Goal: Task Accomplishment & Management: Manage account settings

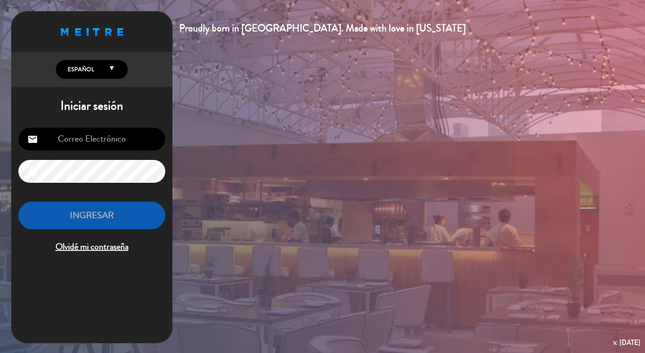
type input "c"
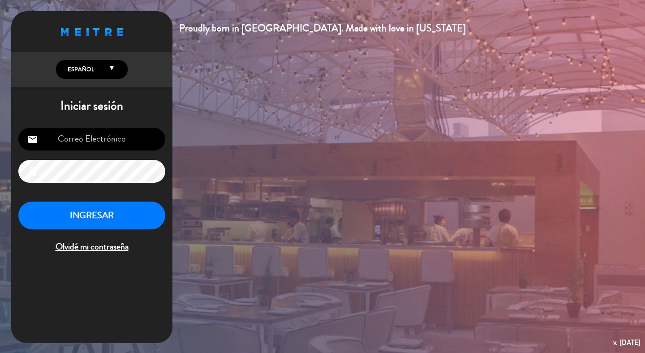
type input "[EMAIL_ADDRESS][DOMAIN_NAME]"
click at [87, 214] on button "INGRESAR" at bounding box center [91, 216] width 147 height 28
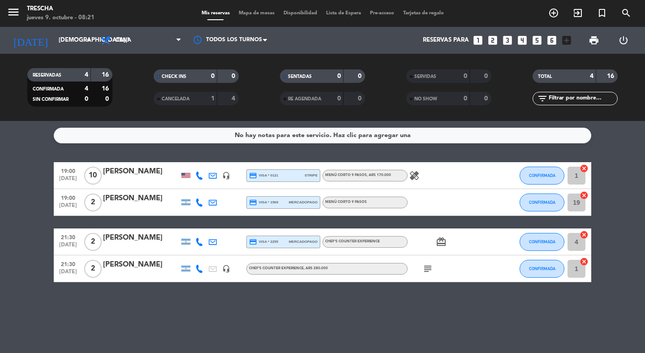
click at [414, 173] on icon "healing" at bounding box center [414, 175] width 11 height 11
click at [426, 269] on icon "subject" at bounding box center [428, 268] width 11 height 11
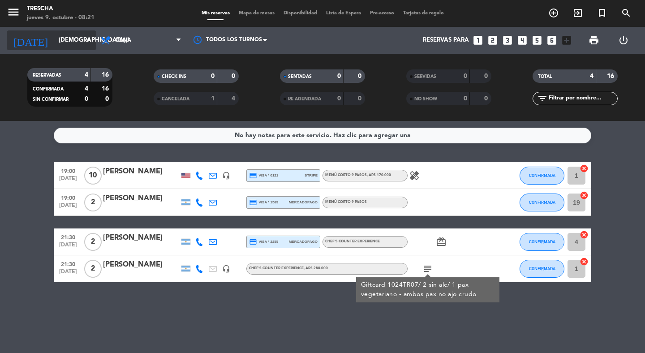
click at [71, 38] on input "[DEMOGRAPHIC_DATA][DATE]" at bounding box center [93, 40] width 79 height 16
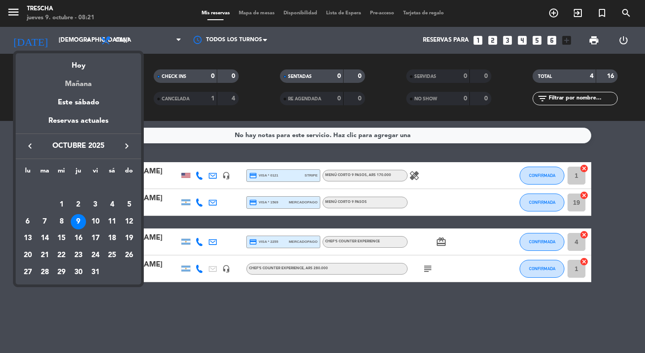
click at [78, 89] on div "Mañana" at bounding box center [78, 81] width 125 height 18
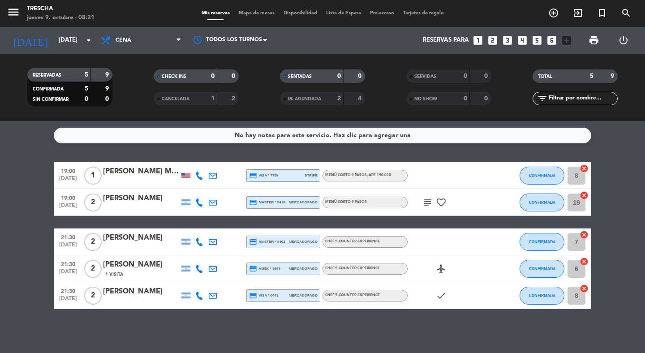
click at [428, 203] on icon "subject" at bounding box center [428, 202] width 11 height 11
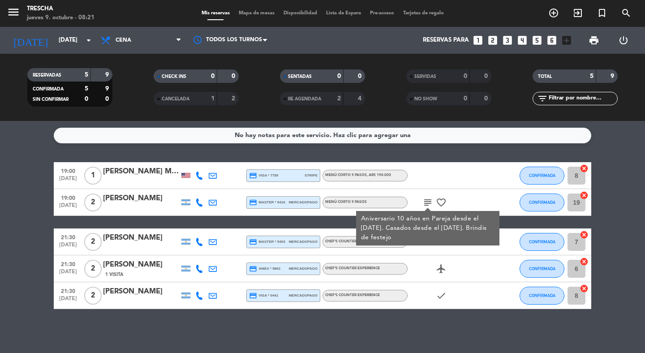
click at [440, 289] on div "check" at bounding box center [448, 295] width 81 height 26
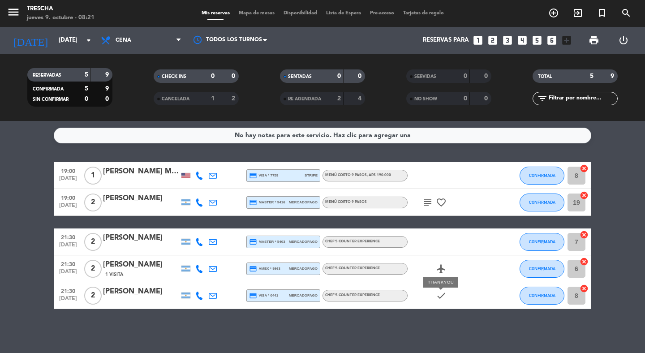
click at [443, 295] on icon "check" at bounding box center [441, 295] width 11 height 11
click at [439, 265] on icon "airplanemode_active" at bounding box center [441, 268] width 11 height 11
click at [442, 208] on div "subject favorite_border" at bounding box center [448, 202] width 81 height 26
click at [442, 205] on icon "favorite_border" at bounding box center [441, 202] width 11 height 11
click at [432, 203] on icon "subject" at bounding box center [428, 202] width 11 height 11
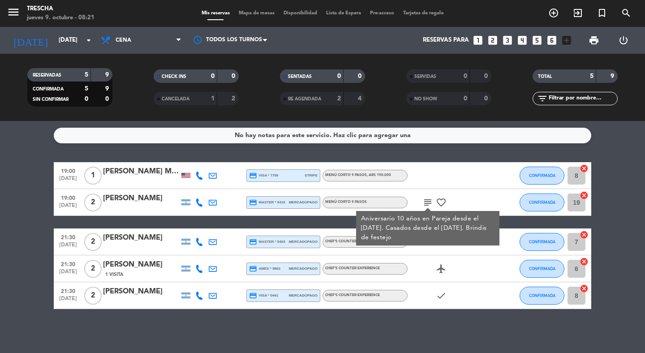
click at [449, 182] on div at bounding box center [448, 175] width 81 height 26
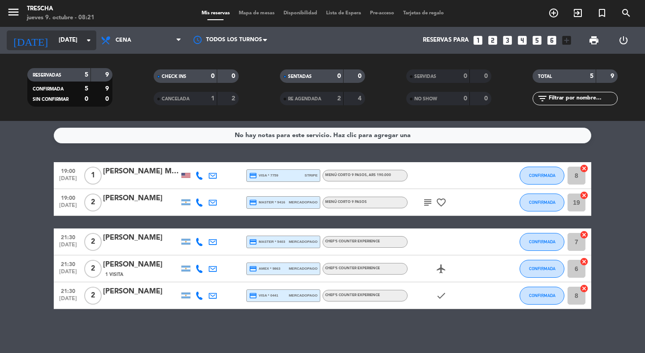
click at [76, 44] on input "[DATE]" at bounding box center [93, 40] width 79 height 16
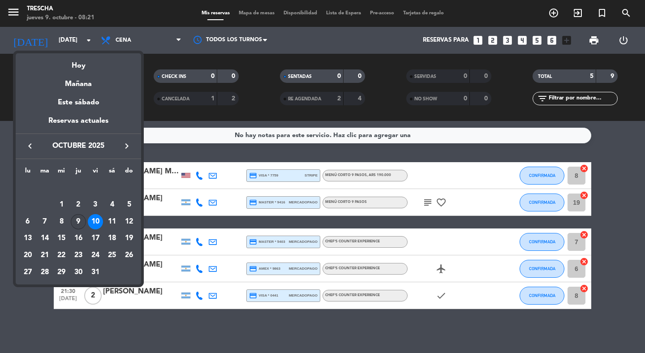
click at [77, 222] on div "9" at bounding box center [78, 221] width 15 height 15
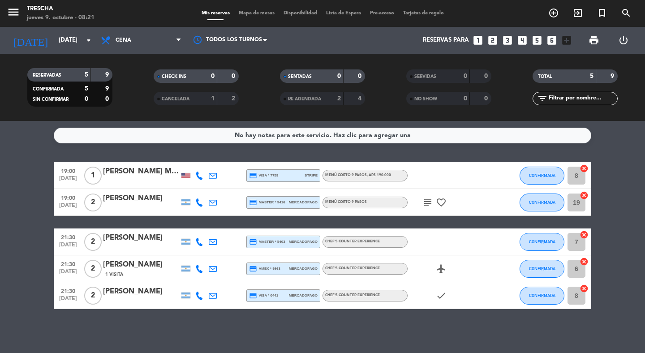
type input "[DEMOGRAPHIC_DATA][DATE]"
